Goal: Task Accomplishment & Management: Complete application form

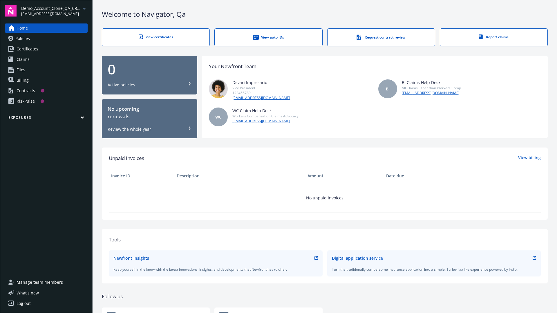
click at [54, 11] on span "Demo_Account_Clone_QA_CR_Tests_Prospect" at bounding box center [50, 8] width 59 height 6
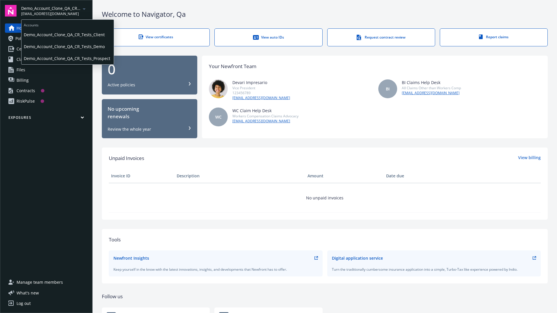
click at [67, 35] on span "Demo_Account_Clone_QA_CR_Tests_Client" at bounding box center [68, 35] width 88 height 12
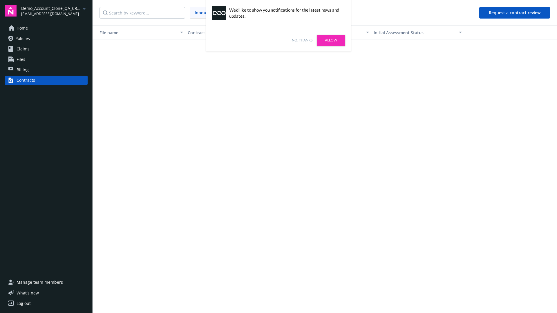
click at [302, 40] on link "No, thanks" at bounding box center [302, 40] width 21 height 5
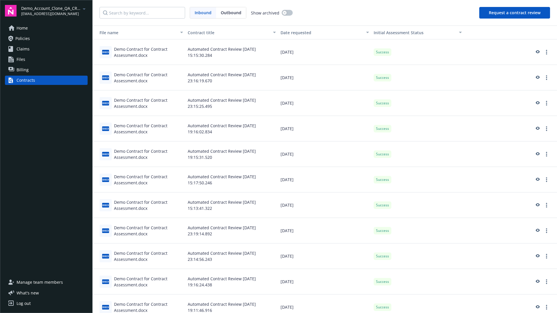
click at [515, 13] on button "Request a contract review" at bounding box center [514, 13] width 71 height 12
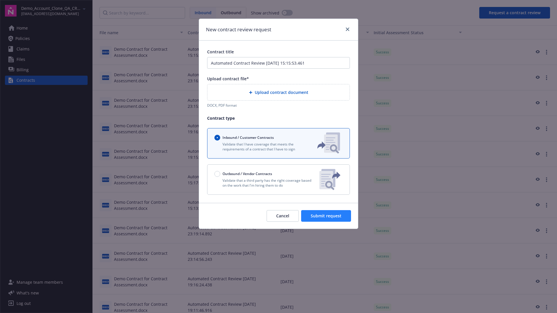
type input "Automated Contract Review [DATE] 15:15:53.461"
click at [278, 180] on p "Validate that a third party has the right coverage based on the work that I'm h…" at bounding box center [264, 183] width 100 height 10
radio input "false"
radio input "true"
click at [326, 219] on span "Submit request" at bounding box center [326, 216] width 31 height 6
